Goal: Obtain resource: Obtain resource

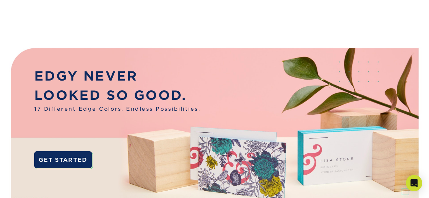
scroll to position [90, 0]
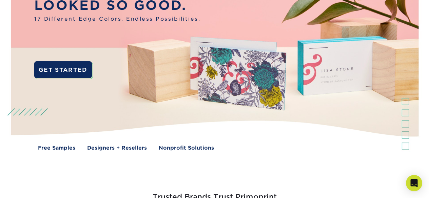
click at [66, 150] on link "Free Samples" at bounding box center [56, 148] width 37 height 8
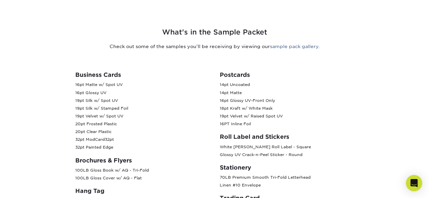
scroll to position [204, 0]
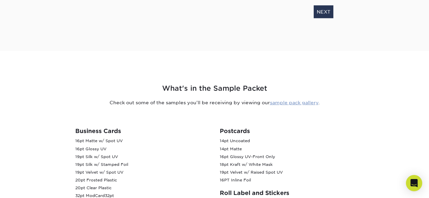
click at [299, 102] on link "sample pack gallery" at bounding box center [294, 102] width 49 height 5
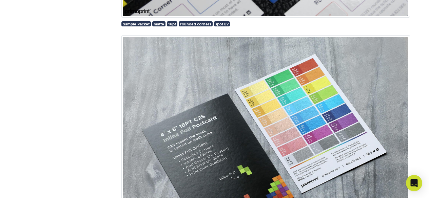
scroll to position [712, 0]
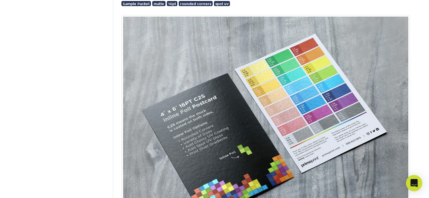
click at [174, 102] on img at bounding box center [265, 127] width 289 height 225
